Goal: Information Seeking & Learning: Learn about a topic

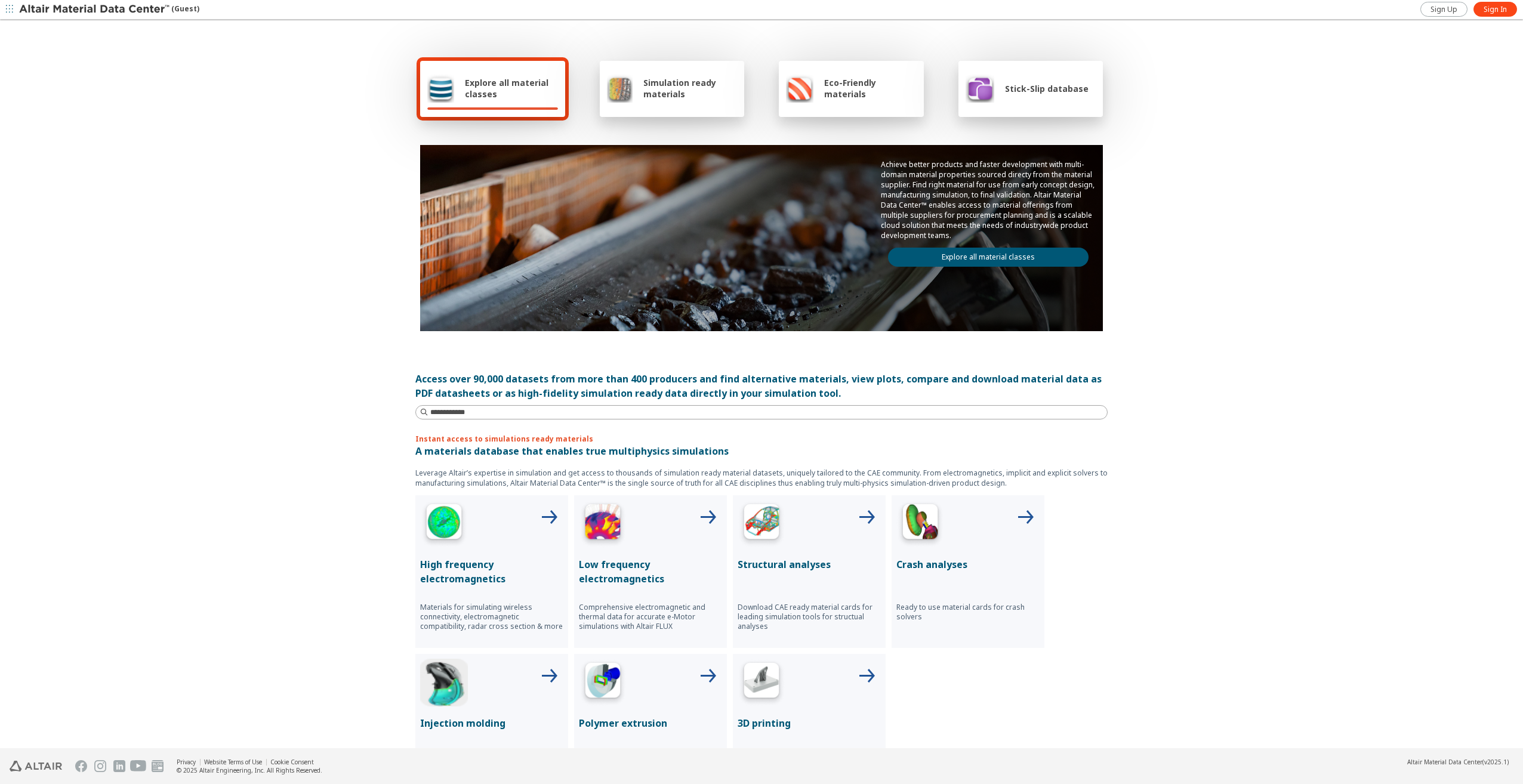
click at [54, 13] on img at bounding box center [94, 9] width 152 height 12
click at [8, 10] on icon "button" at bounding box center [10, 9] width 7 height 7
click at [282, 88] on div "Explore all material classes Simulation ready materials Eco-Friendly materials …" at bounding box center [761, 384] width 1523 height 727
click at [139, 59] on link "Home" at bounding box center [95, 54] width 172 height 21
click at [1498, 14] on link "Sign In" at bounding box center [1495, 9] width 43 height 15
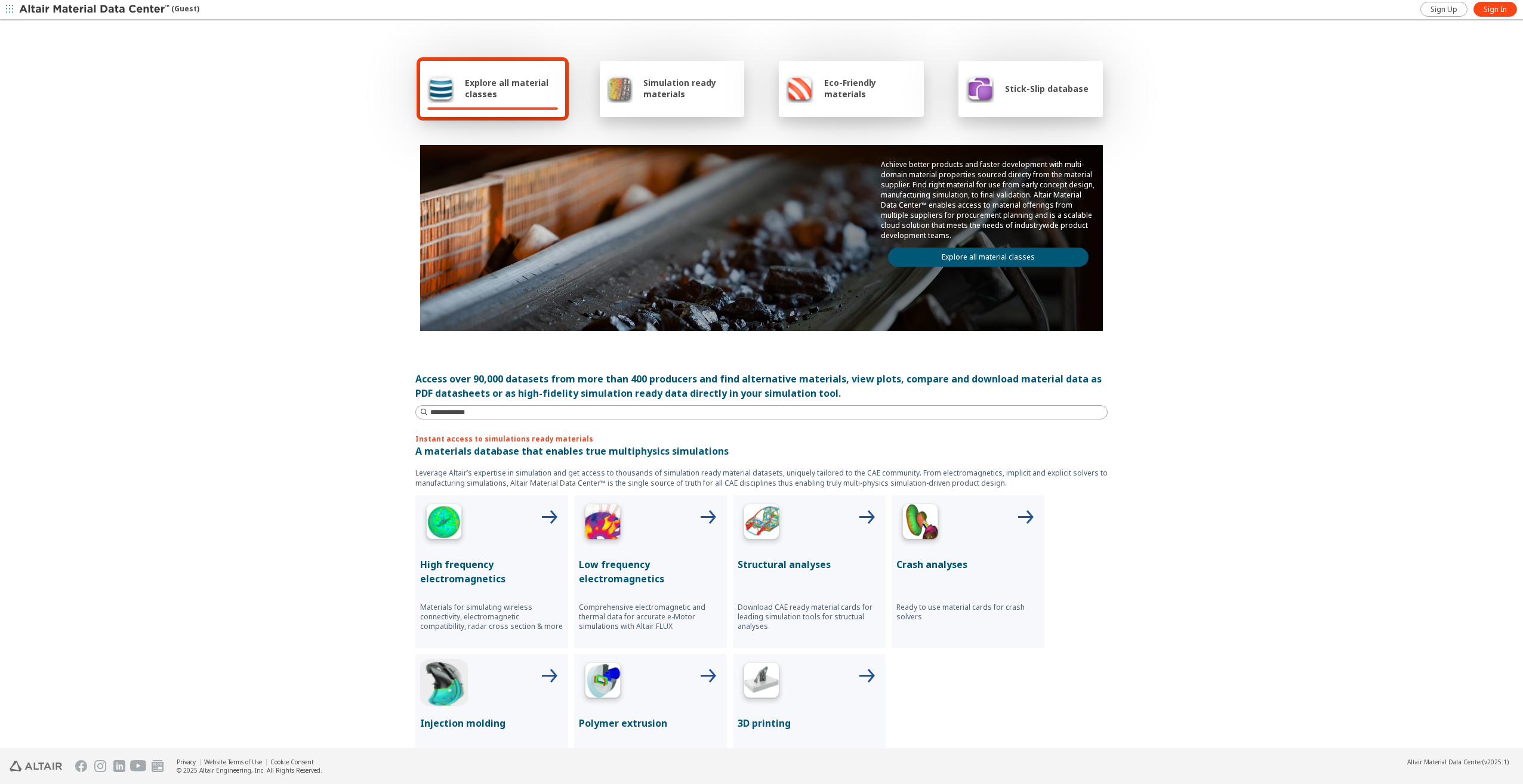
click at [453, 115] on div "Explore all material classes" at bounding box center [492, 89] width 145 height 56
click at [460, 81] on div "Explore all material classes" at bounding box center [492, 88] width 130 height 29
drag, startPoint x: 460, startPoint y: 81, endPoint x: 432, endPoint y: 85, distance: 28.3
click at [432, 85] on img at bounding box center [441, 88] width 27 height 29
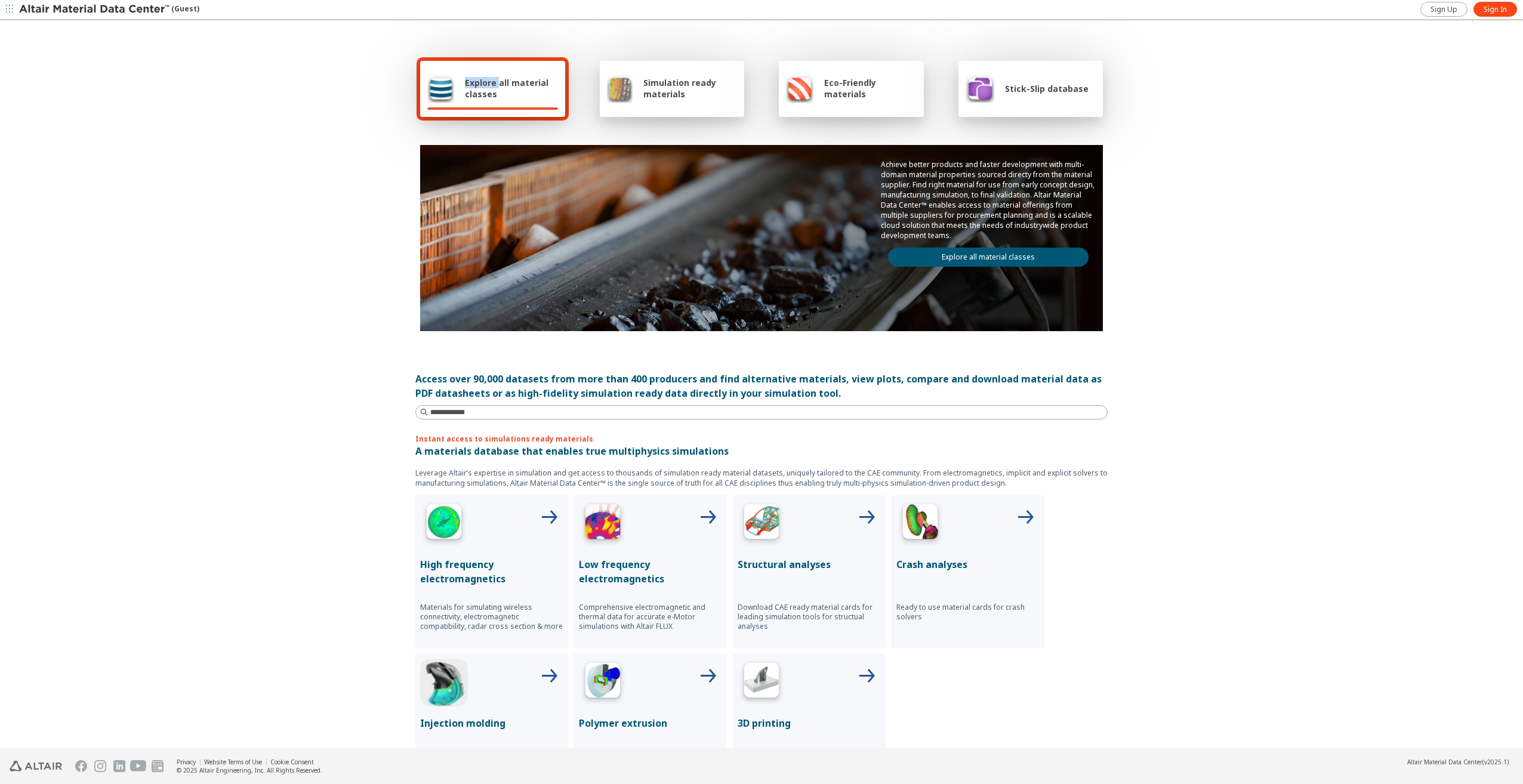
click at [170, 6] on img at bounding box center [94, 9] width 152 height 12
click at [455, 83] on div "Explore all material classes" at bounding box center [492, 88] width 130 height 29
click at [511, 96] on span "Explore all material classes" at bounding box center [511, 88] width 93 height 22
click at [613, 573] on p "Low frequency electromagnetics" at bounding box center [650, 572] width 143 height 29
